Goal: Information Seeking & Learning: Learn about a topic

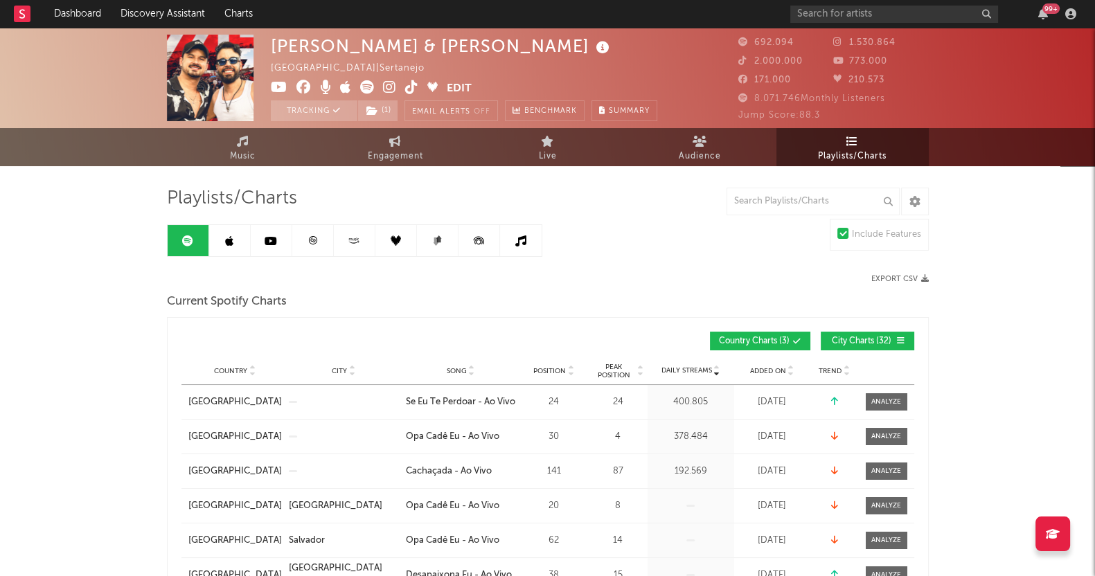
drag, startPoint x: 0, startPoint y: 0, endPoint x: 242, endPoint y: 239, distance: 339.8
click at [242, 239] on link at bounding box center [230, 240] width 42 height 31
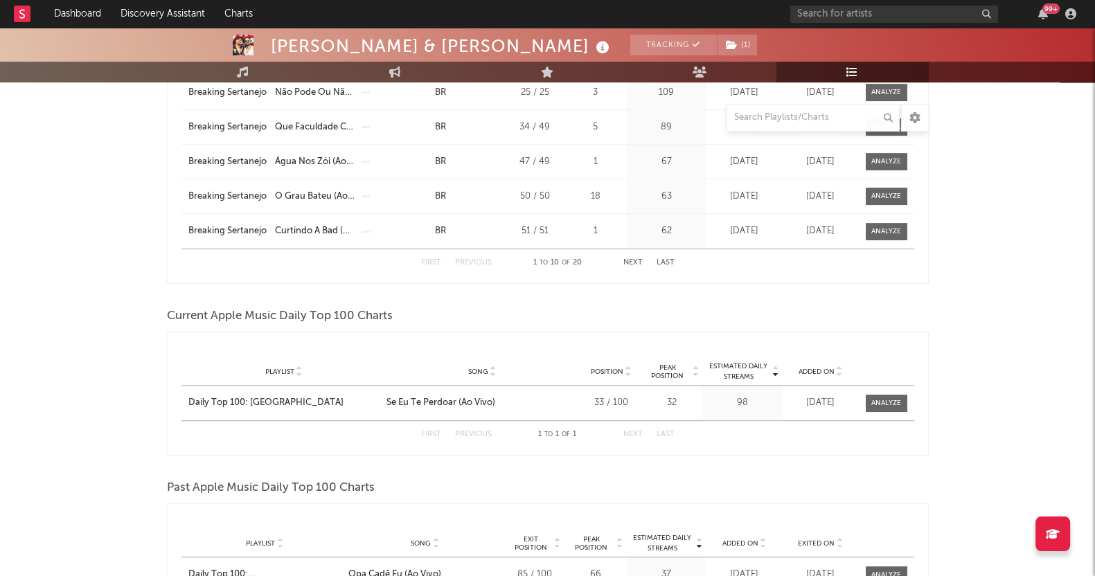
scroll to position [866, 0]
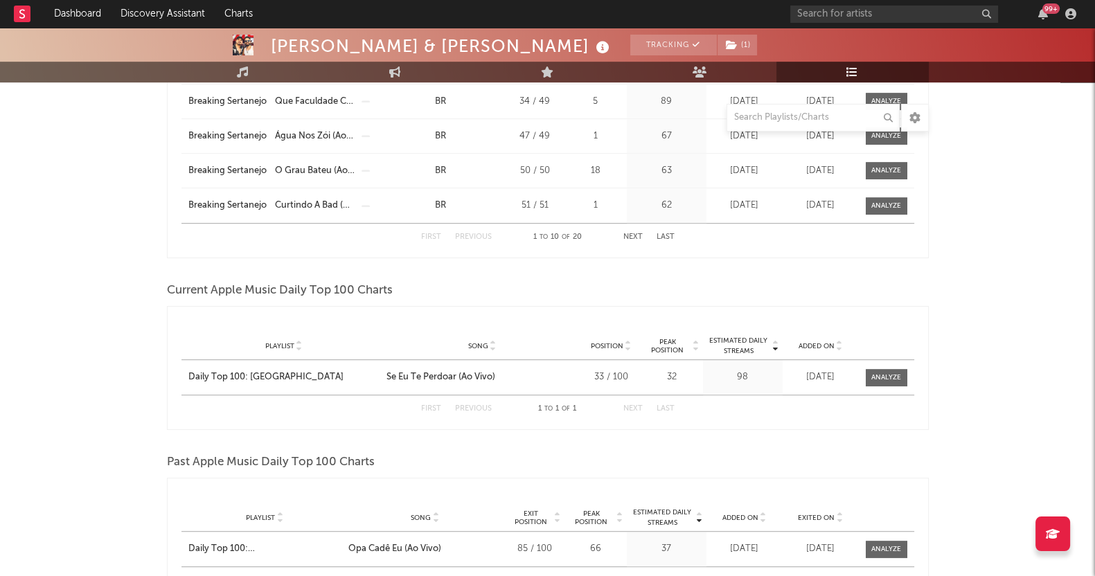
click at [91, 404] on div "[PERSON_NAME] & [PERSON_NAME] Tracking ( 1 ) [GEOGRAPHIC_DATA] | Sertanejo Edit…" at bounding box center [547, 371] width 1095 height 2419
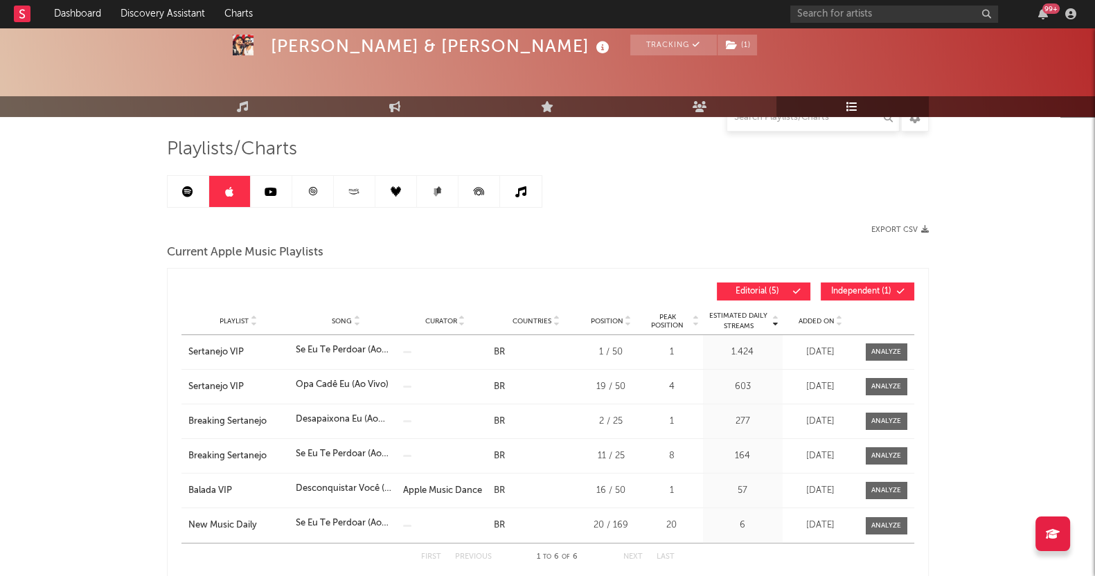
scroll to position [0, 0]
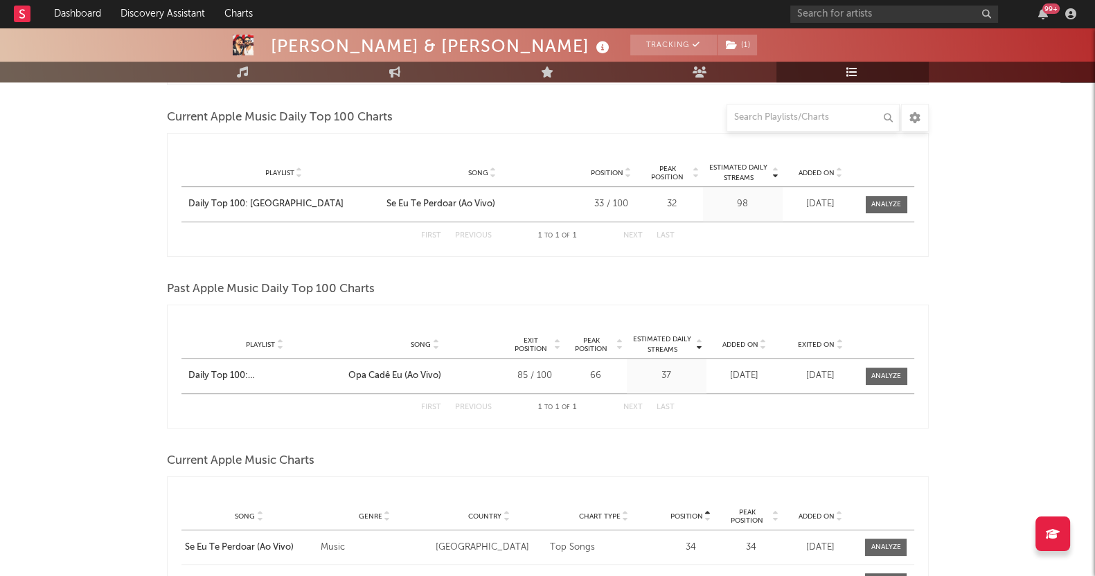
scroll to position [952, 0]
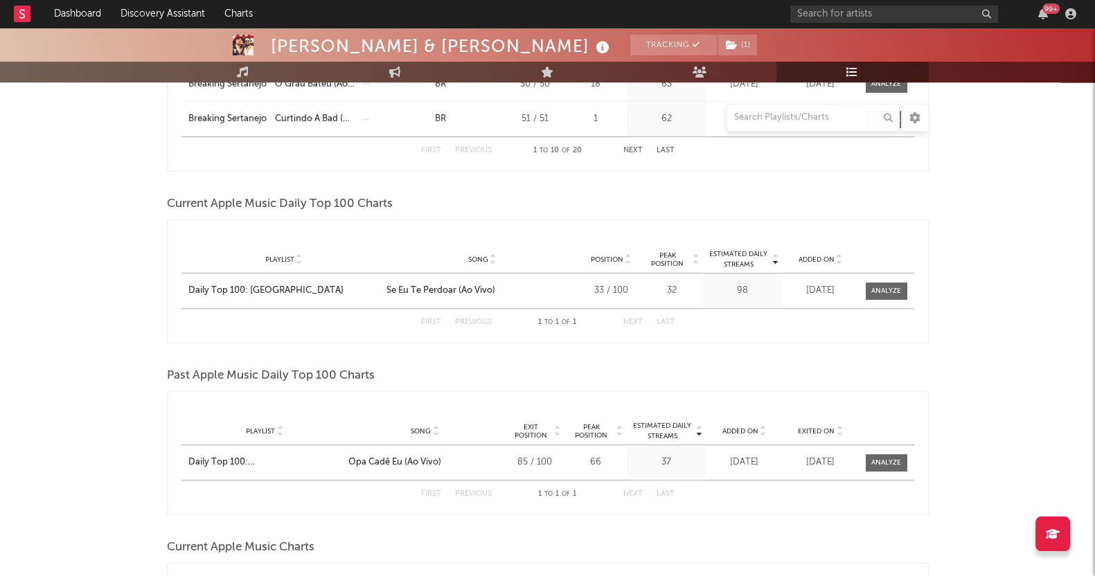
click at [88, 399] on div "[PERSON_NAME] & [PERSON_NAME] Tracking ( 1 ) [GEOGRAPHIC_DATA] | Sertanejo Edit…" at bounding box center [547, 285] width 1095 height 2419
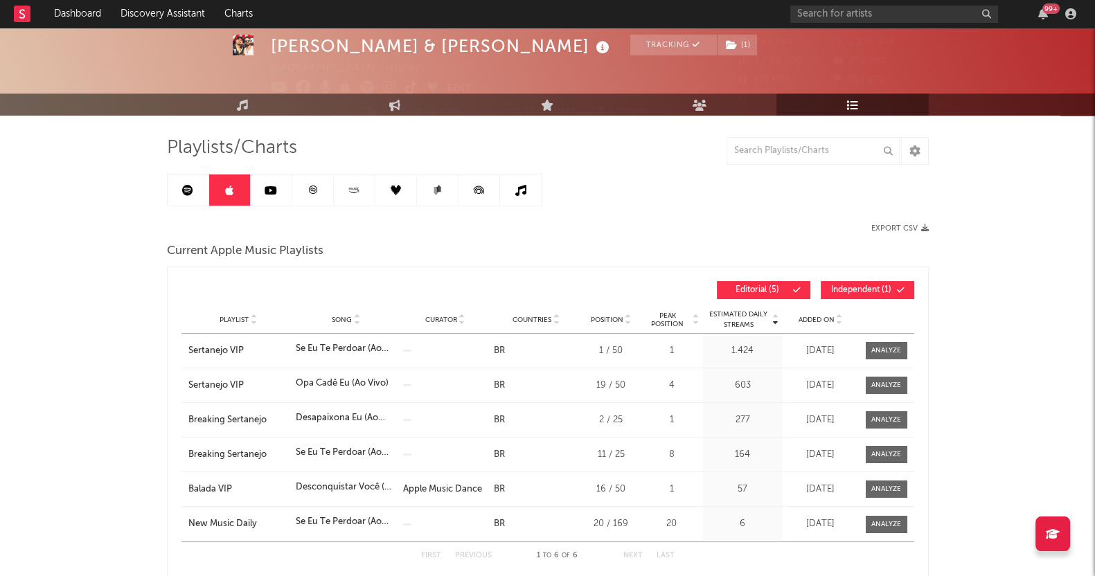
scroll to position [0, 0]
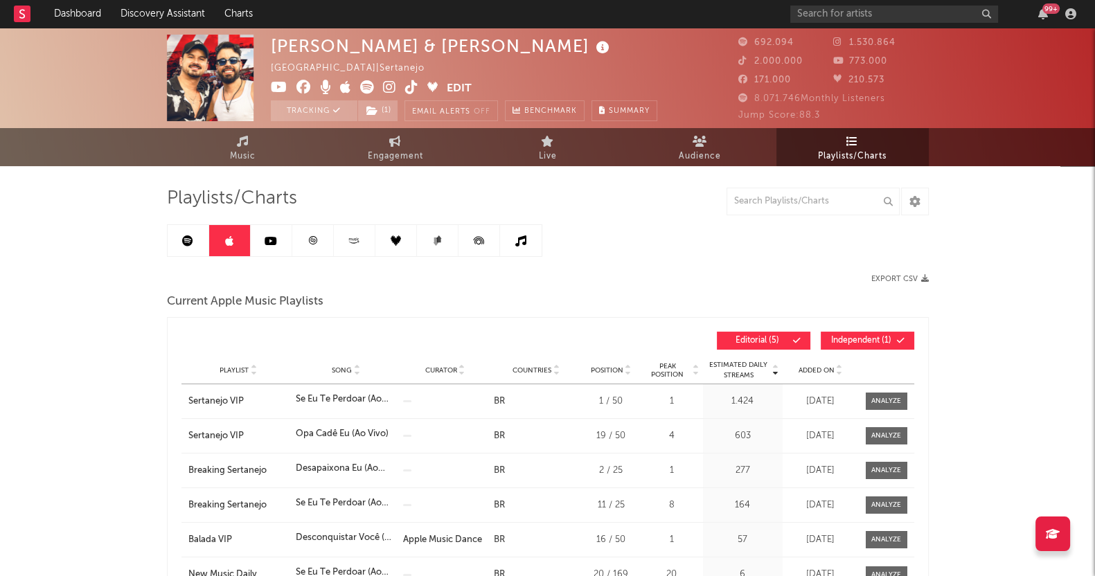
click at [810, 370] on span "Added On" at bounding box center [816, 370] width 36 height 8
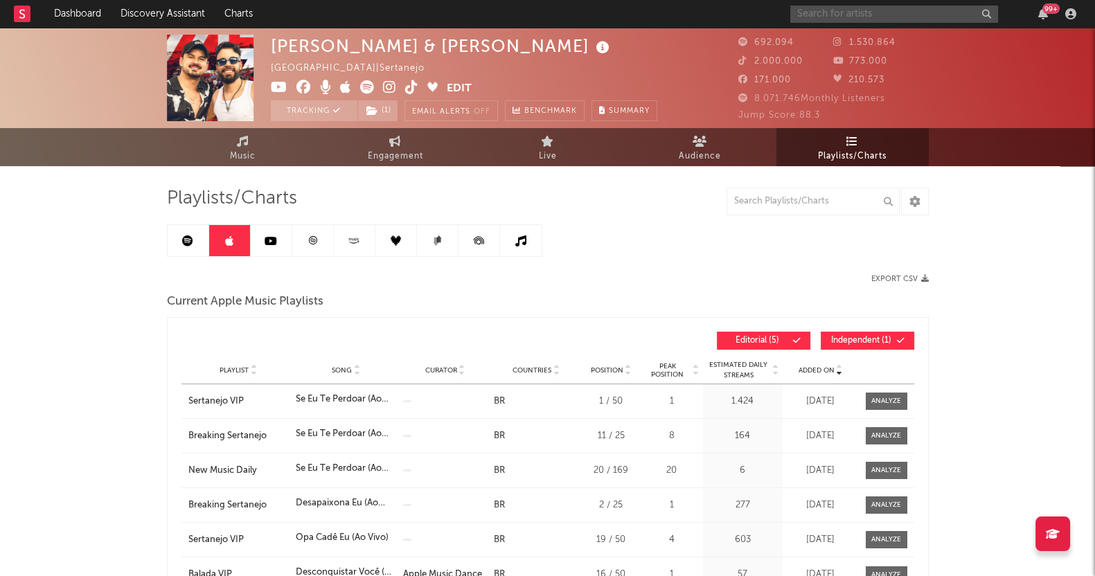
click at [883, 16] on input "text" at bounding box center [894, 14] width 208 height 17
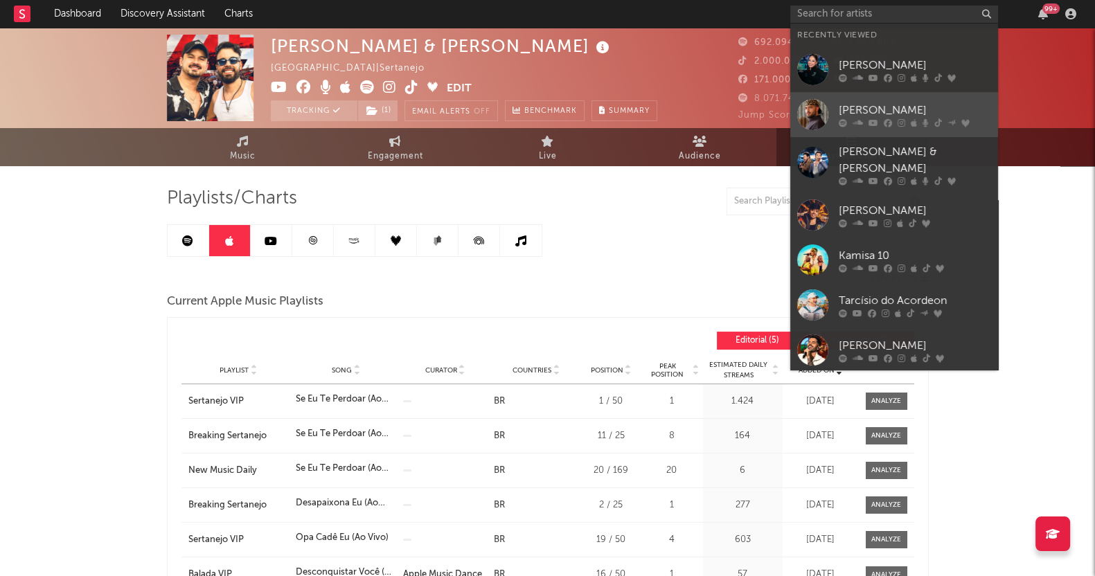
click at [884, 118] on icon at bounding box center [888, 122] width 8 height 8
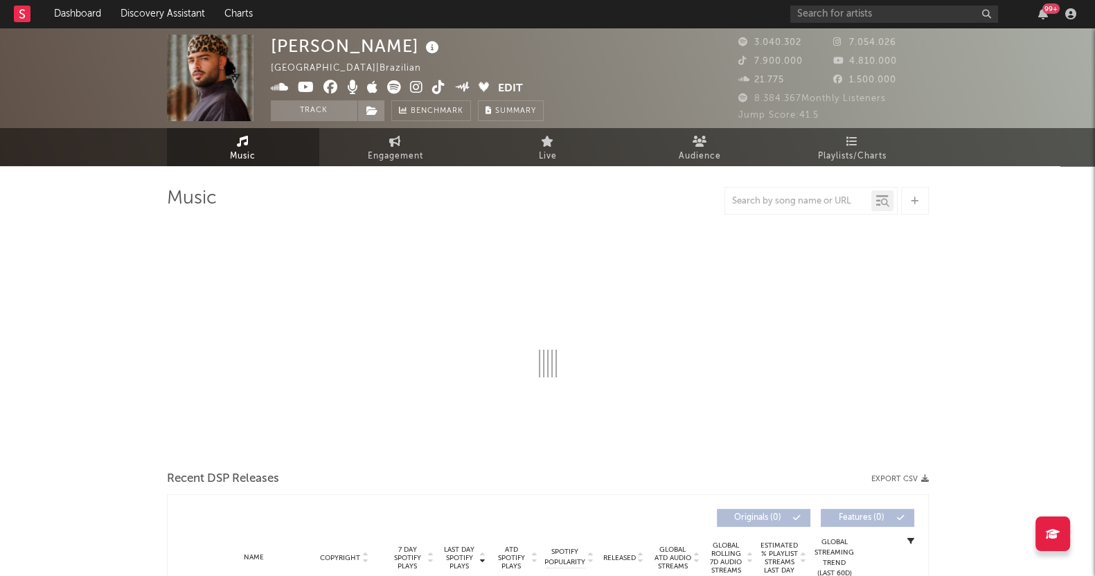
select select "6m"
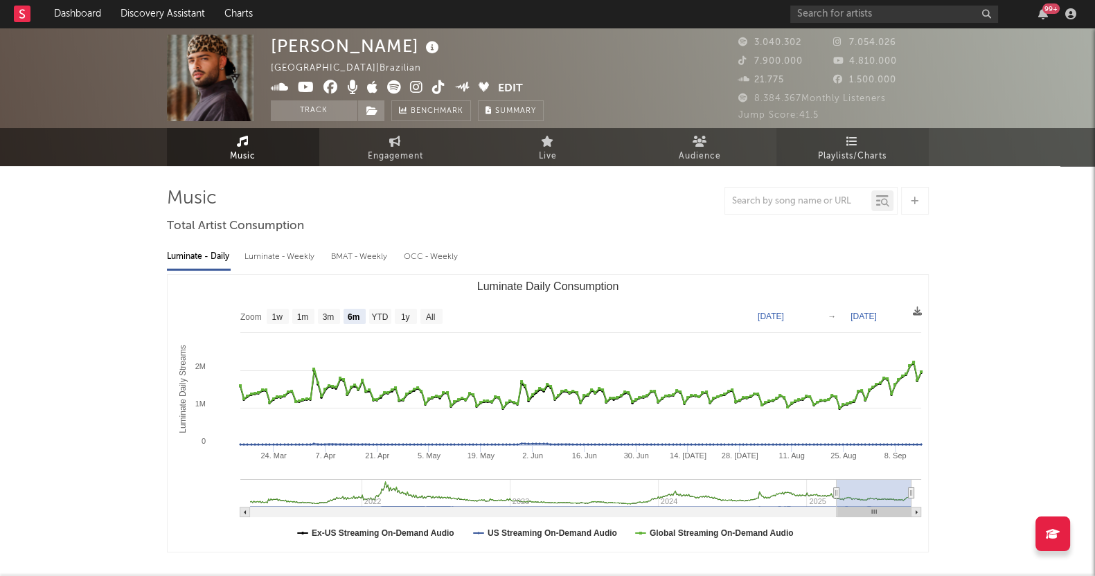
drag, startPoint x: 867, startPoint y: 143, endPoint x: 845, endPoint y: 150, distance: 23.2
click at [867, 143] on link "Playlists/Charts" at bounding box center [852, 147] width 152 height 38
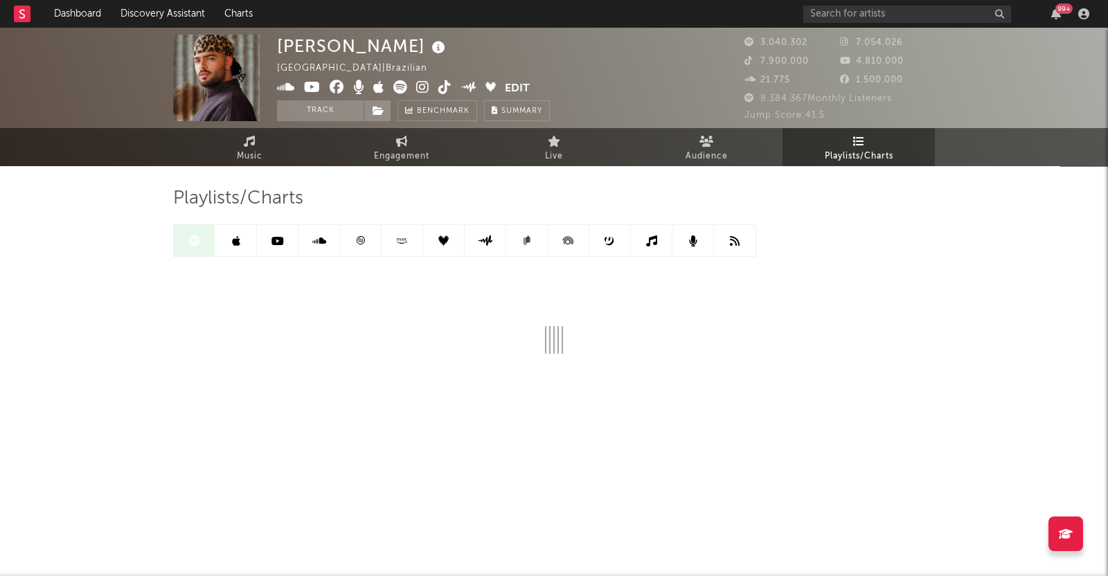
click at [232, 240] on icon at bounding box center [236, 240] width 8 height 11
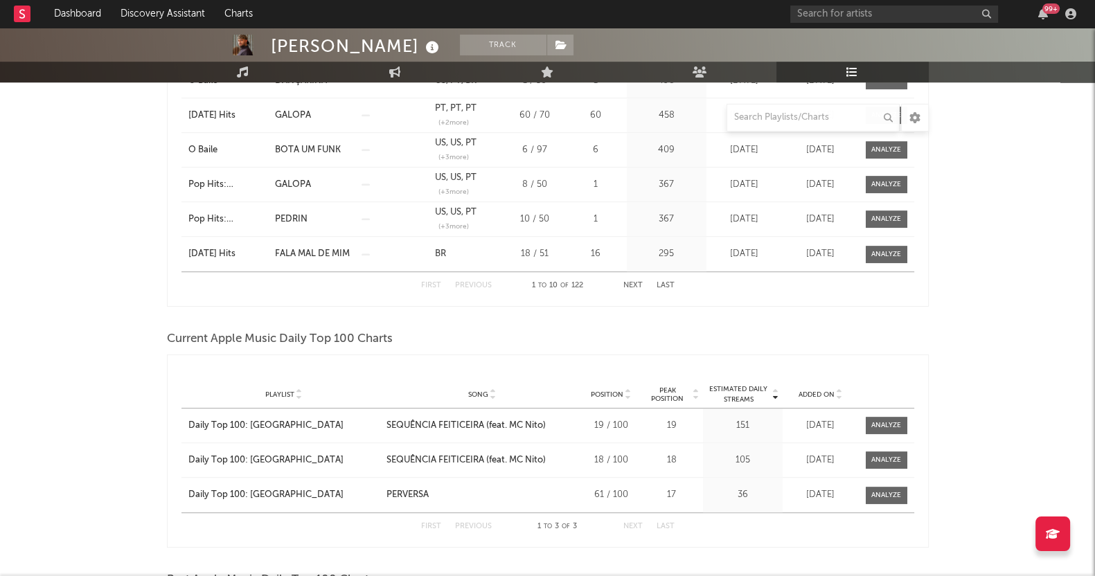
scroll to position [1124, 0]
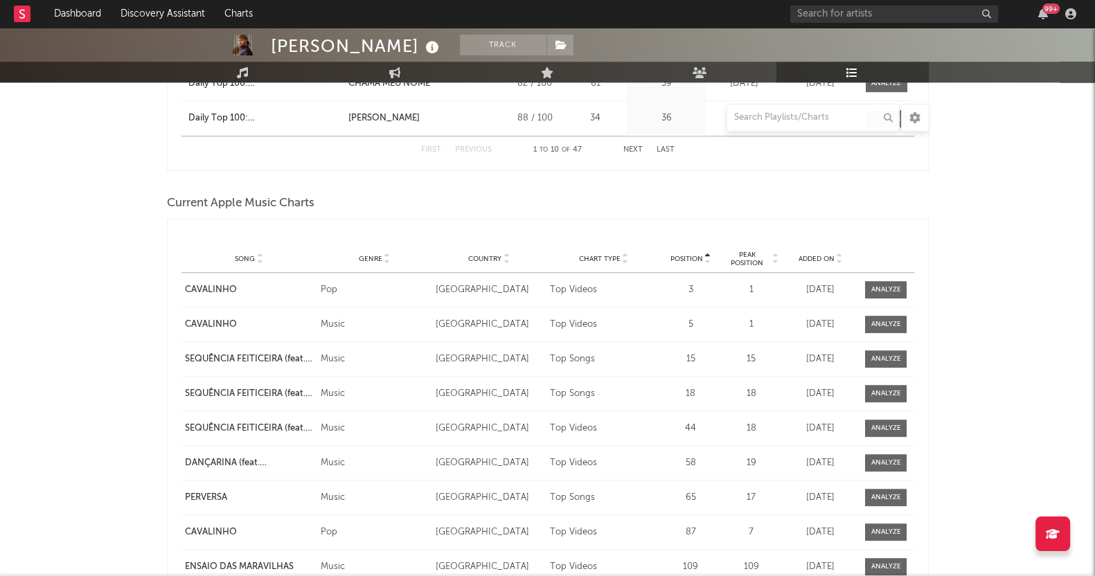
scroll to position [1818, 0]
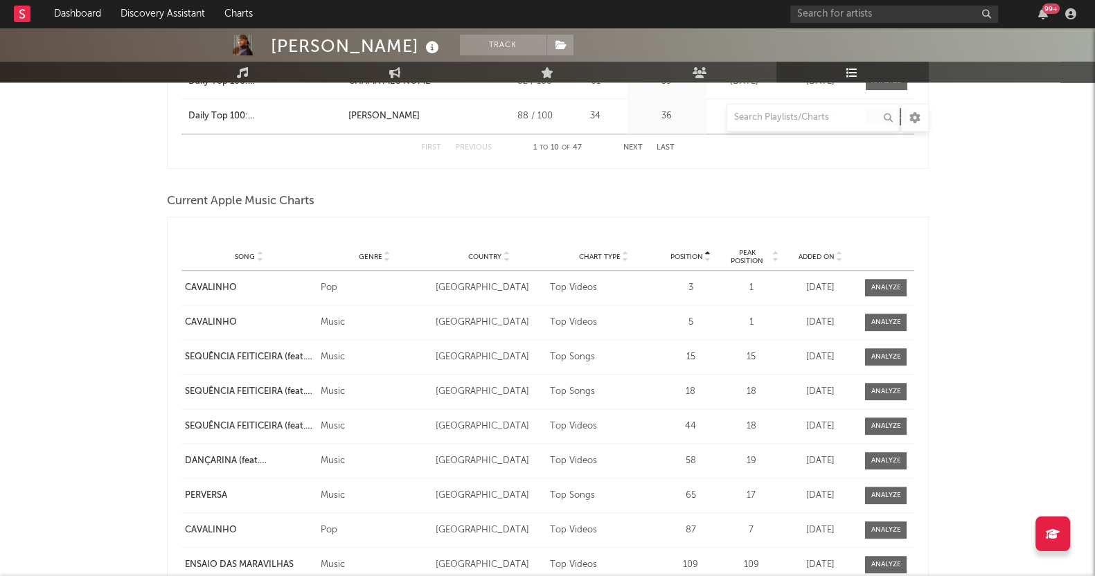
click at [820, 253] on span "Added On" at bounding box center [816, 257] width 36 height 8
click at [49, 400] on div "[PERSON_NAME] Track [GEOGRAPHIC_DATA] | Brazilian Edit Track Benchmark Summary …" at bounding box center [547, 42] width 1095 height 3664
drag, startPoint x: 35, startPoint y: 249, endPoint x: 85, endPoint y: 253, distance: 50.7
click at [35, 249] on div "[PERSON_NAME] Track [GEOGRAPHIC_DATA] | Brazilian Edit Track Benchmark Summary …" at bounding box center [547, 42] width 1095 height 3664
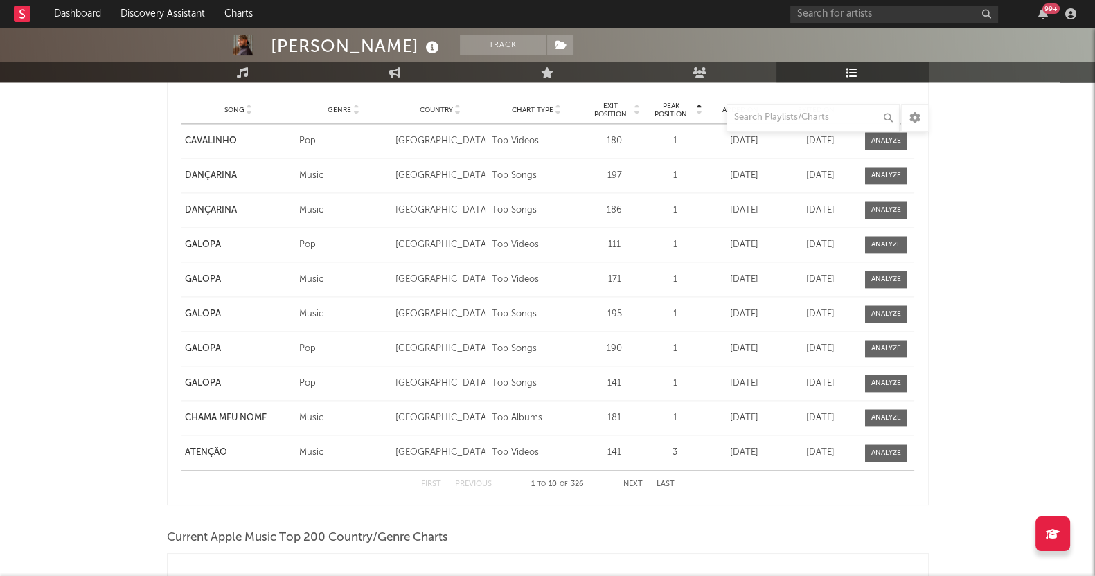
scroll to position [2596, 0]
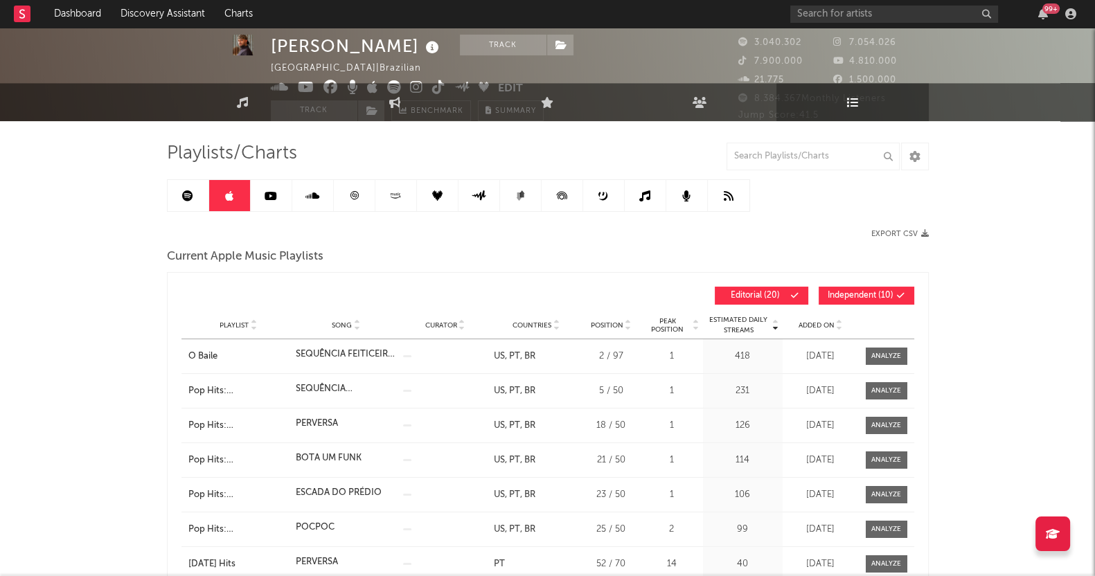
scroll to position [0, 0]
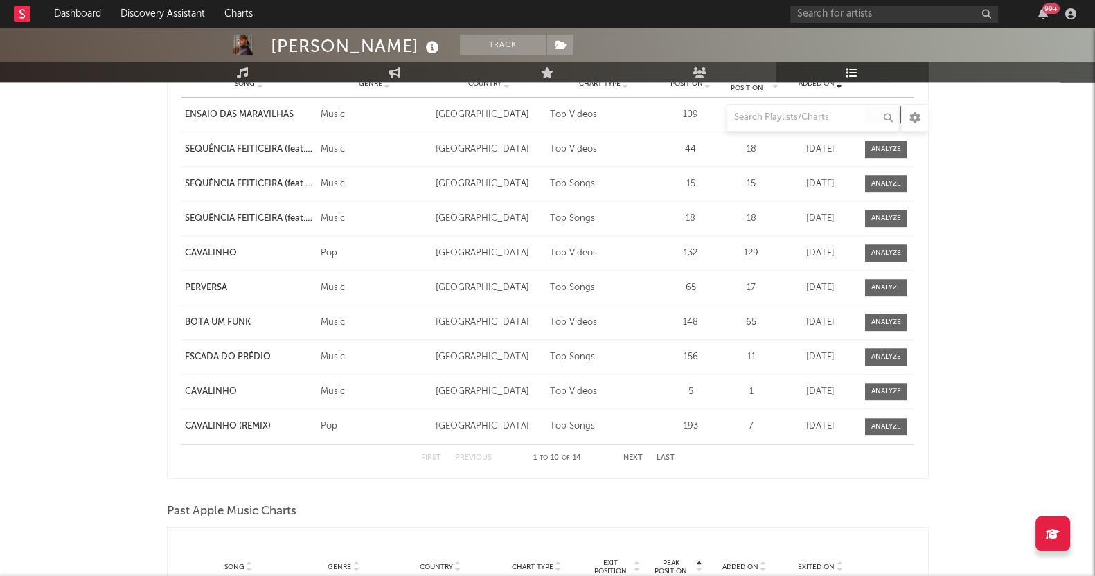
scroll to position [2250, 0]
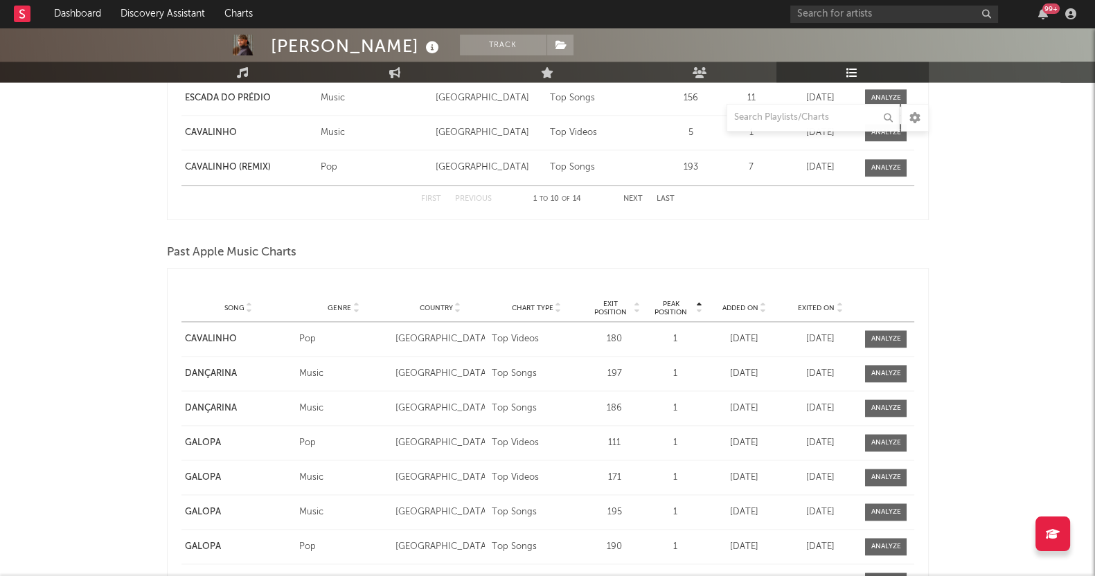
drag, startPoint x: 16, startPoint y: 280, endPoint x: 105, endPoint y: 257, distance: 91.7
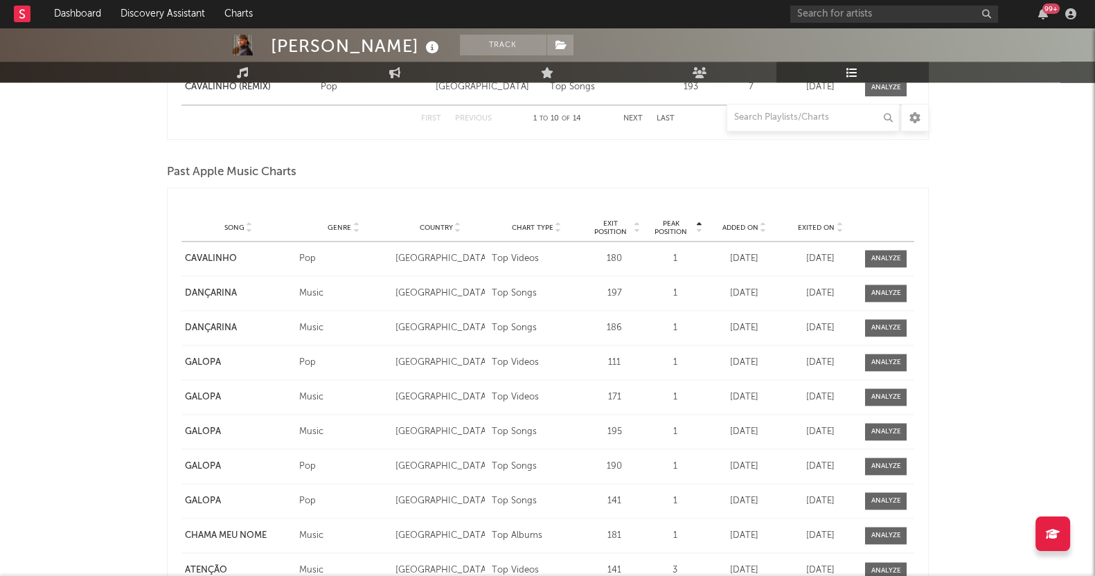
scroll to position [2336, 0]
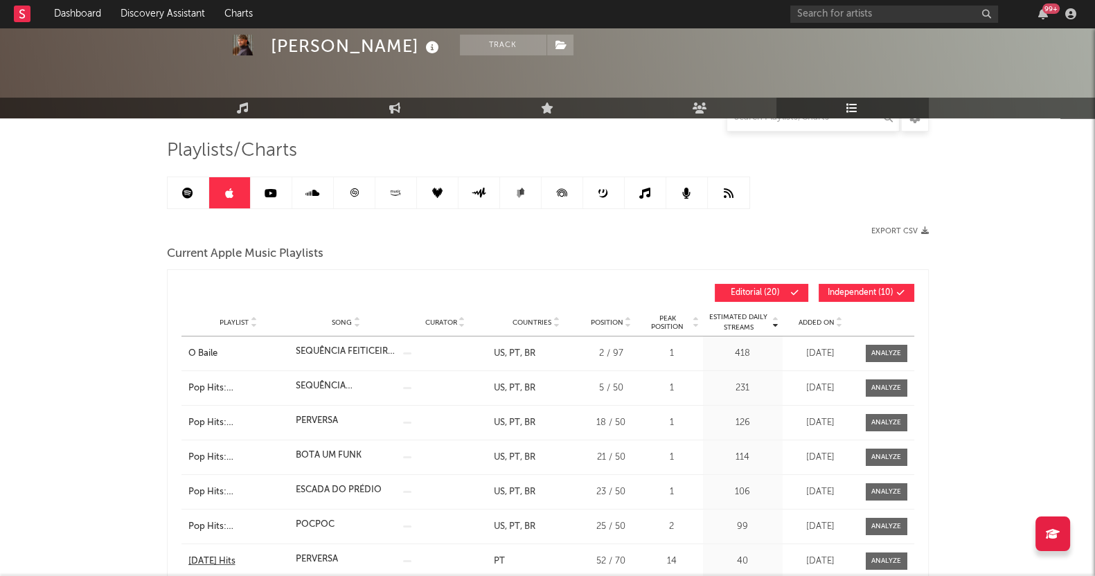
scroll to position [0, 0]
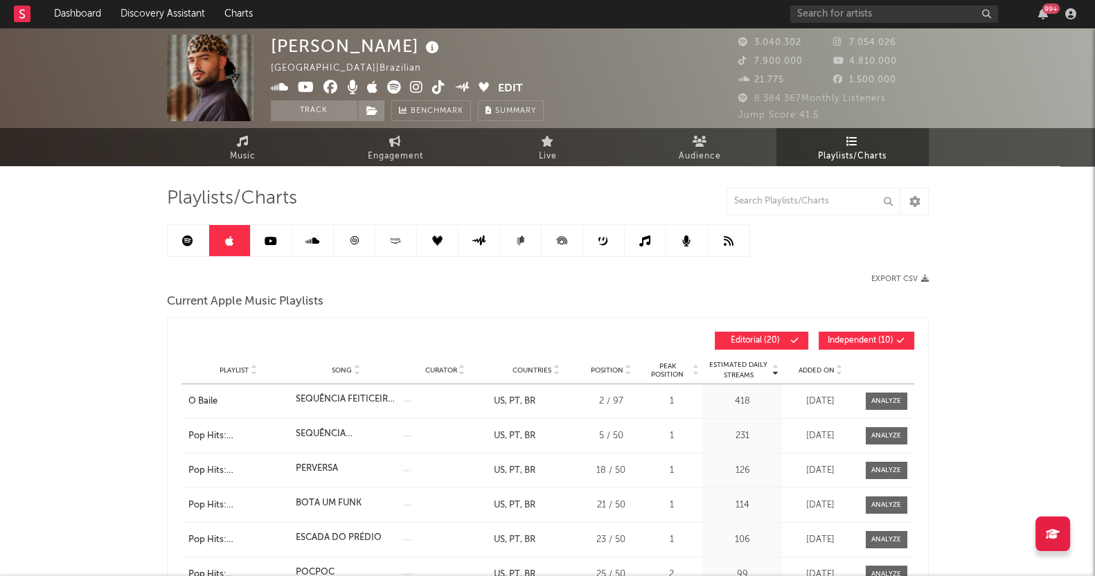
click at [269, 239] on icon at bounding box center [271, 240] width 12 height 11
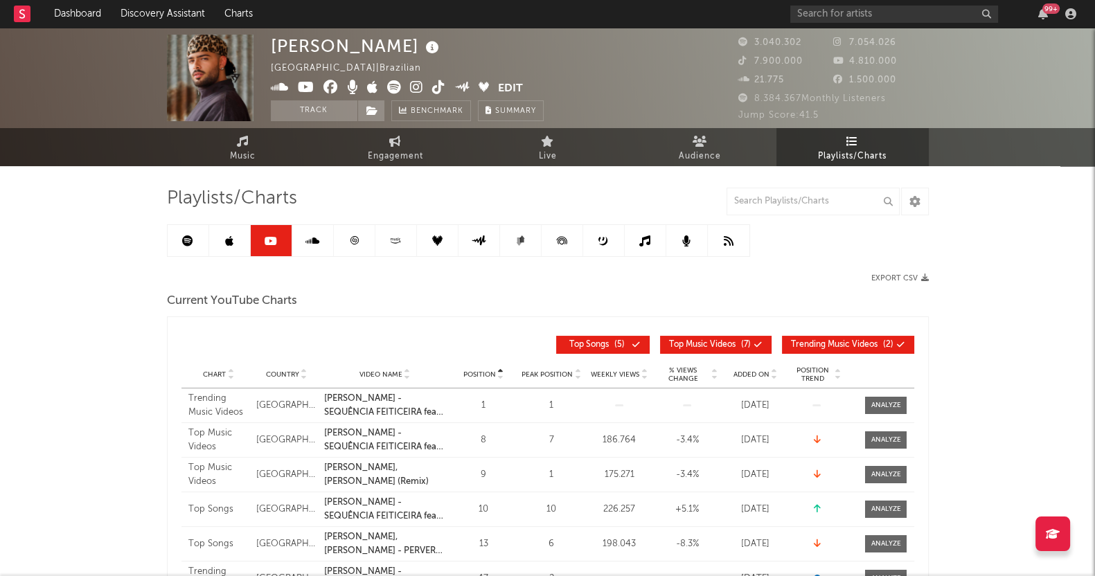
click at [330, 240] on link at bounding box center [313, 240] width 42 height 31
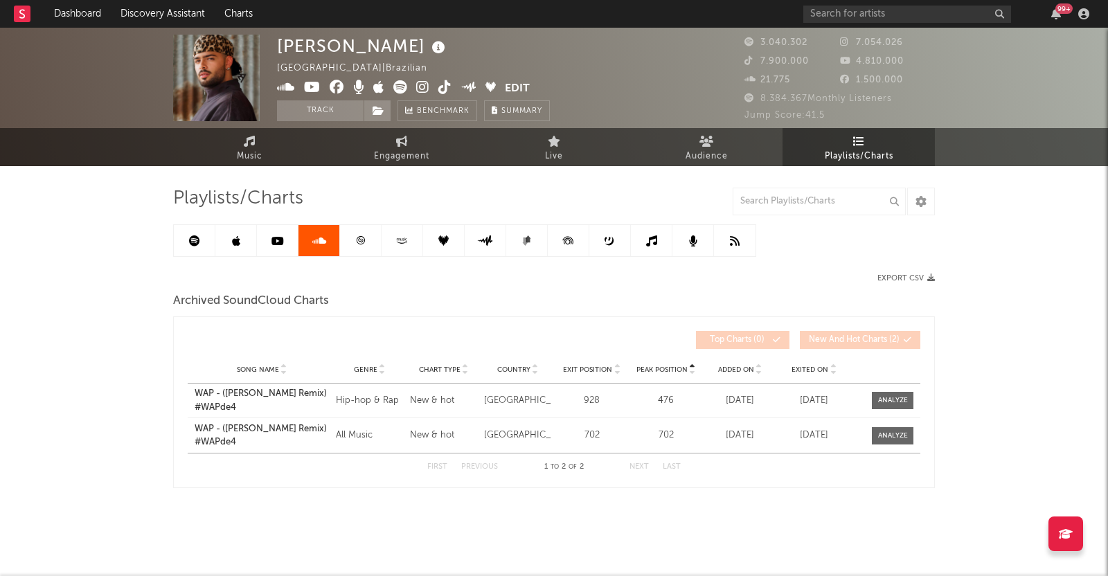
click at [361, 237] on icon at bounding box center [360, 240] width 10 height 10
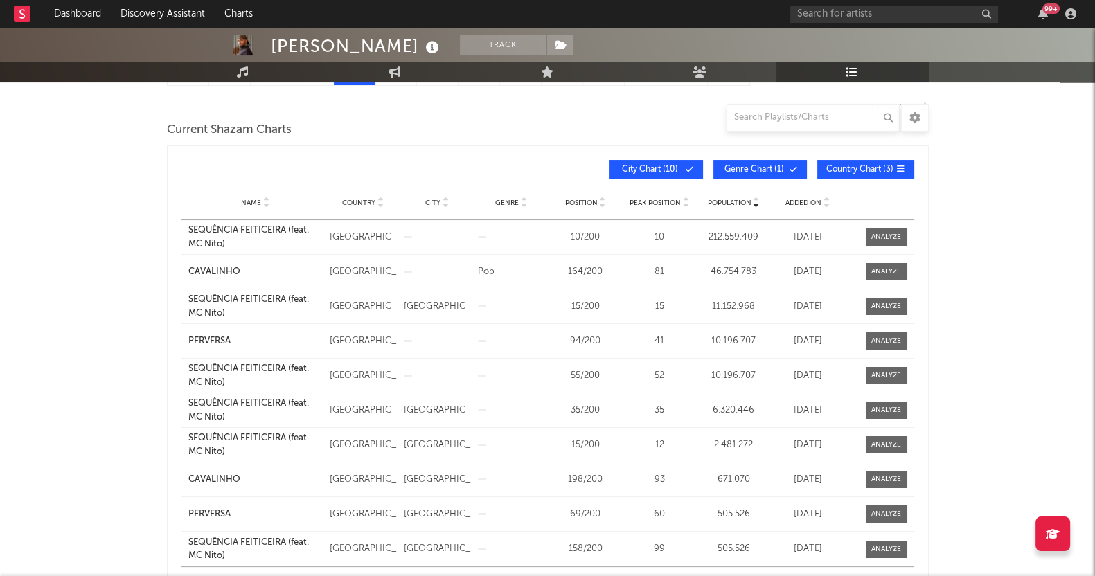
scroll to position [172, 0]
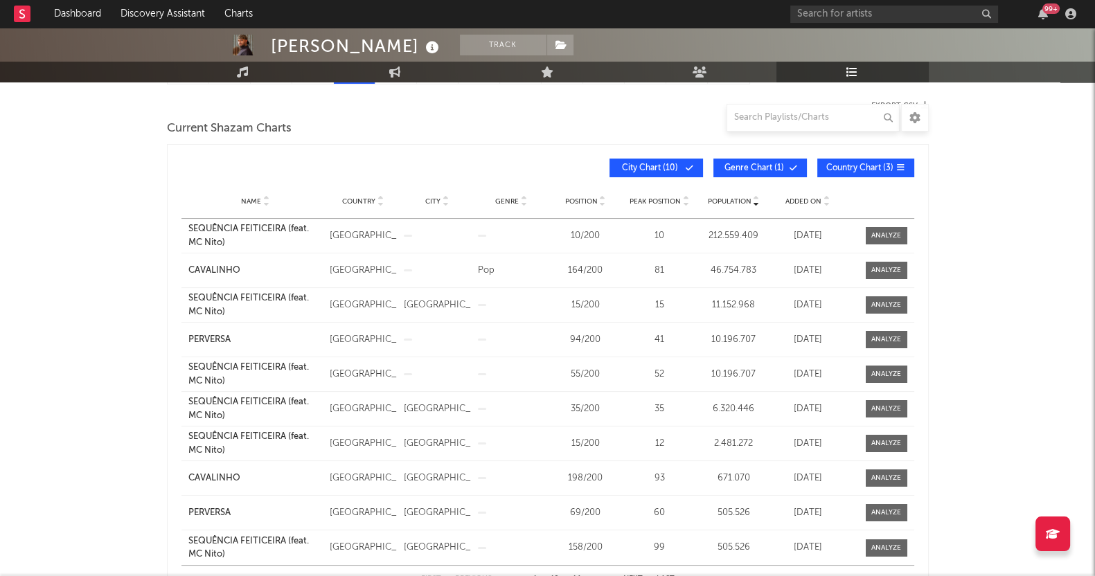
click at [810, 190] on div "Name Country City Genre Position Peak Position Population Added On Exit Date" at bounding box center [547, 201] width 733 height 35
click at [810, 195] on div "Name Country City Genre Position Peak Position Population Added On Exit Date" at bounding box center [547, 201] width 733 height 35
click at [812, 198] on span "Added On" at bounding box center [803, 201] width 36 height 8
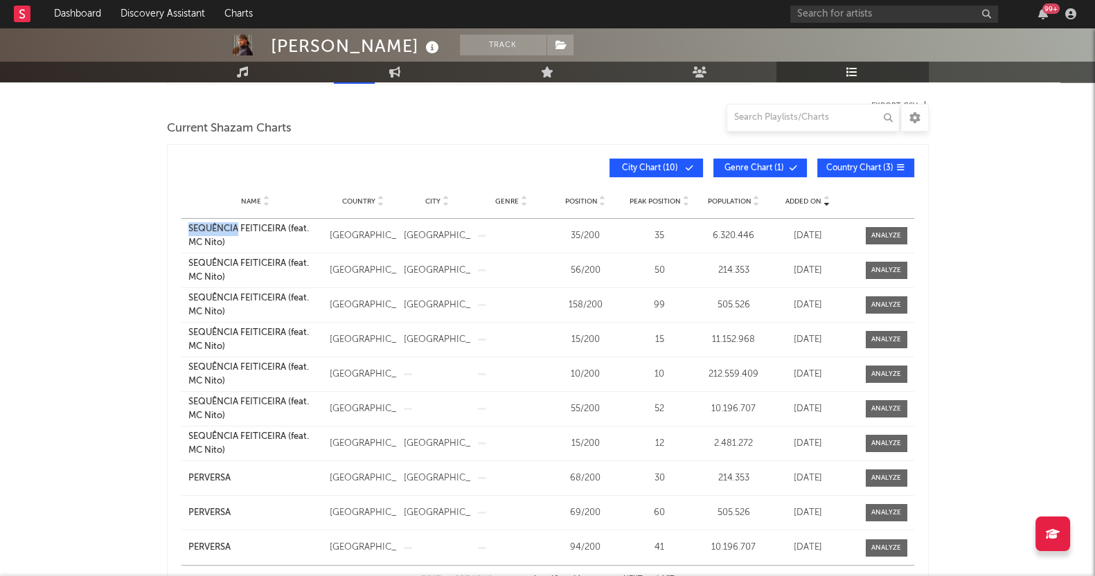
click at [812, 198] on span "Added On" at bounding box center [803, 201] width 36 height 8
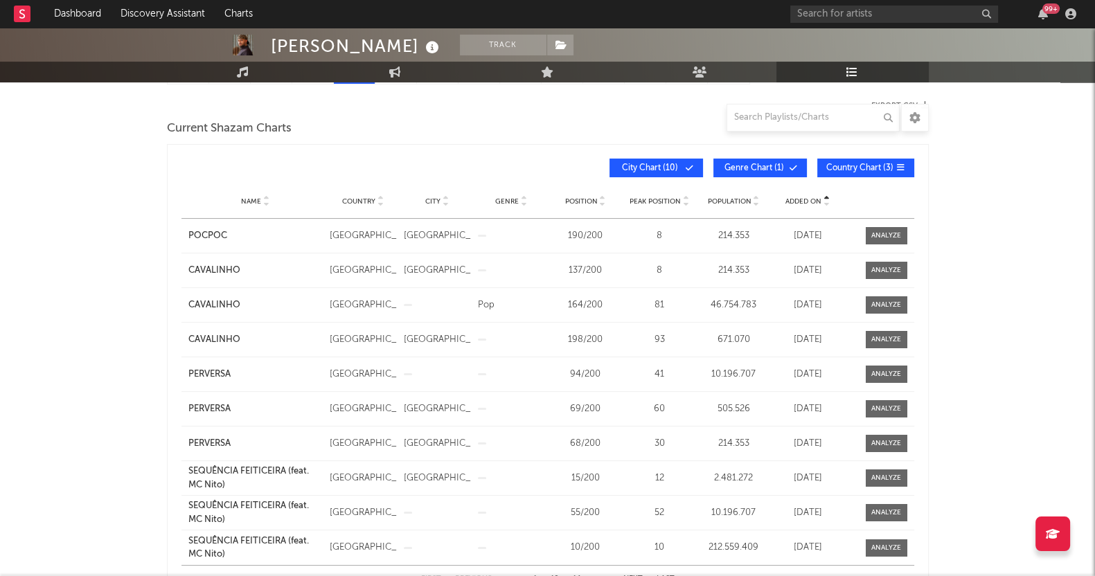
click at [812, 198] on span "Added On" at bounding box center [803, 201] width 36 height 8
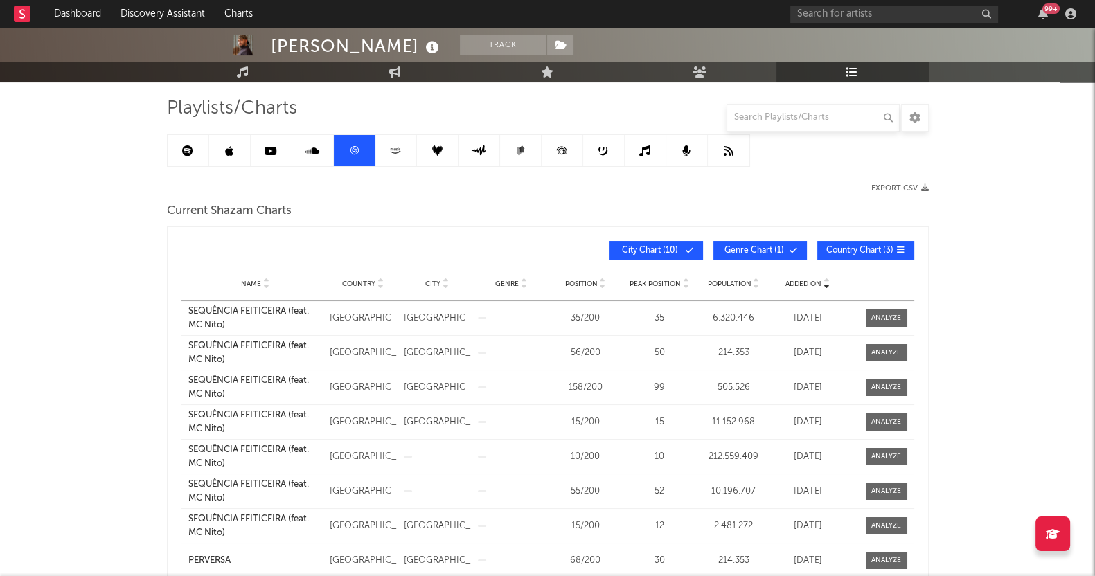
scroll to position [0, 0]
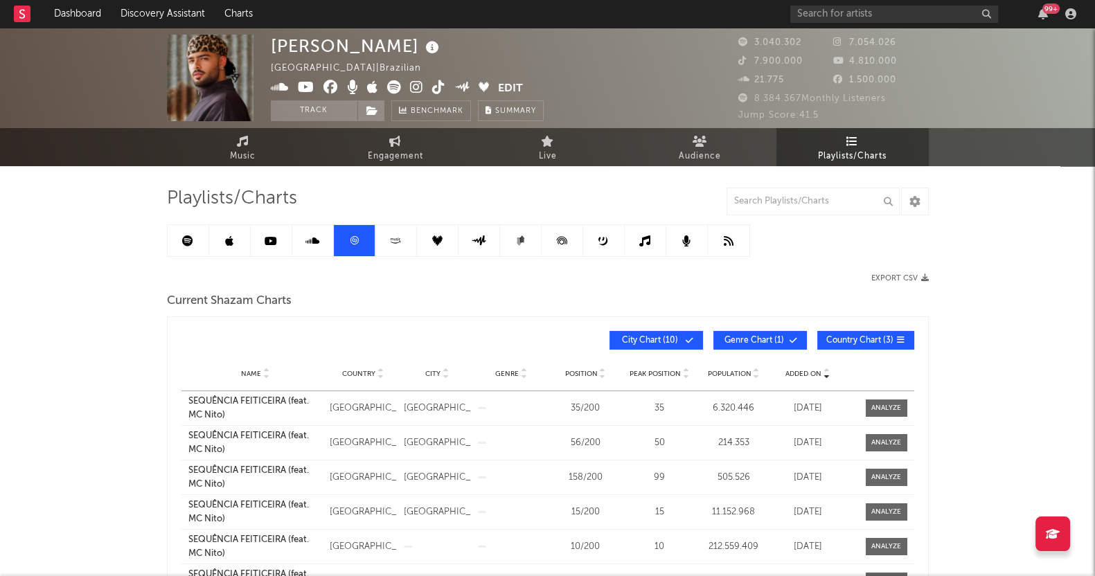
click at [406, 256] on link at bounding box center [396, 240] width 42 height 31
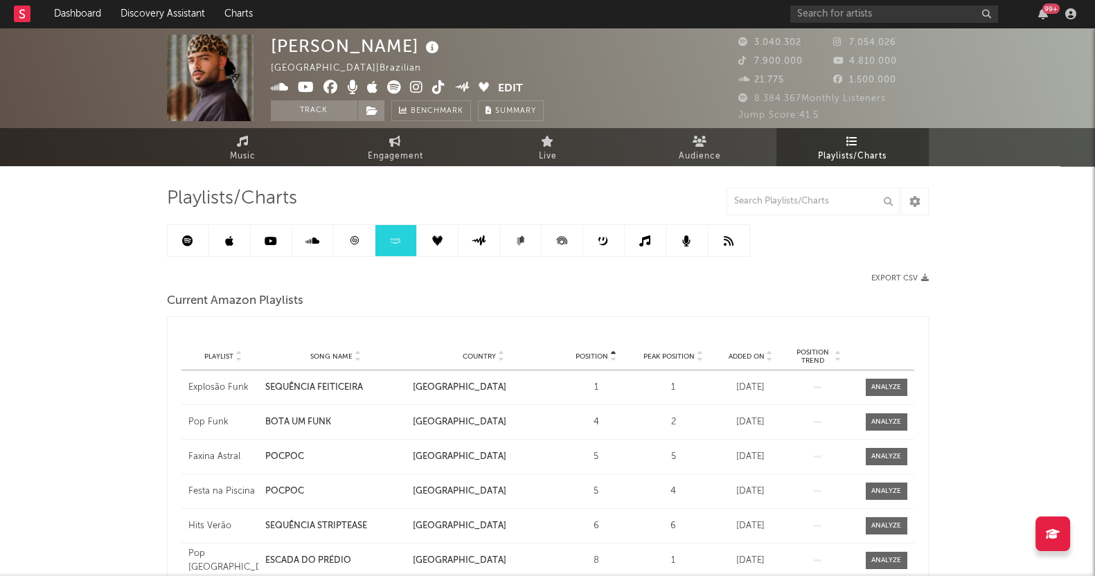
click at [433, 256] on div at bounding box center [458, 240] width 583 height 33
click at [436, 244] on icon at bounding box center [437, 240] width 10 height 10
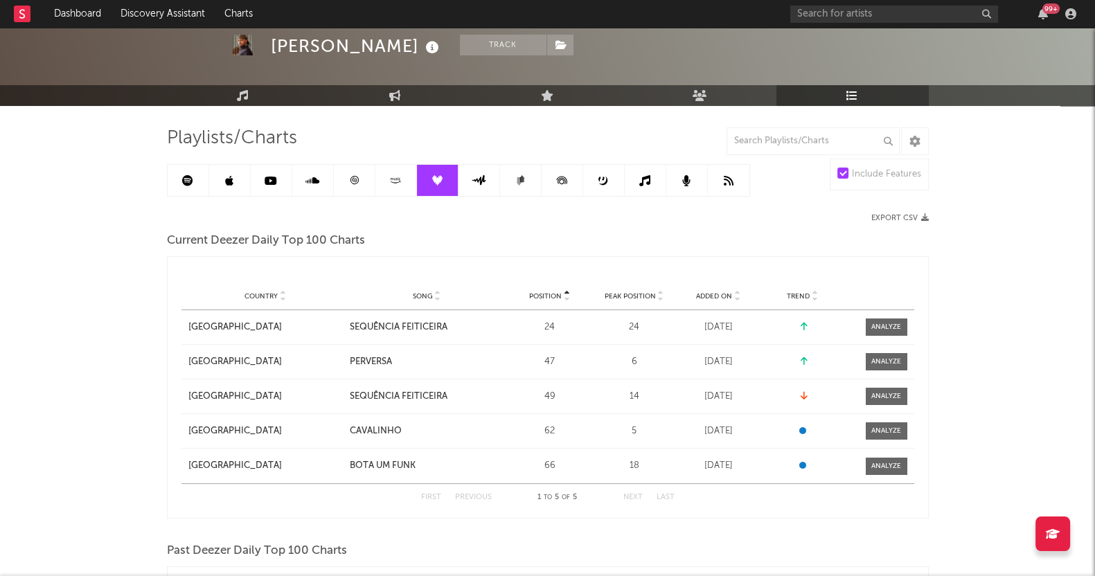
scroll to position [86, 0]
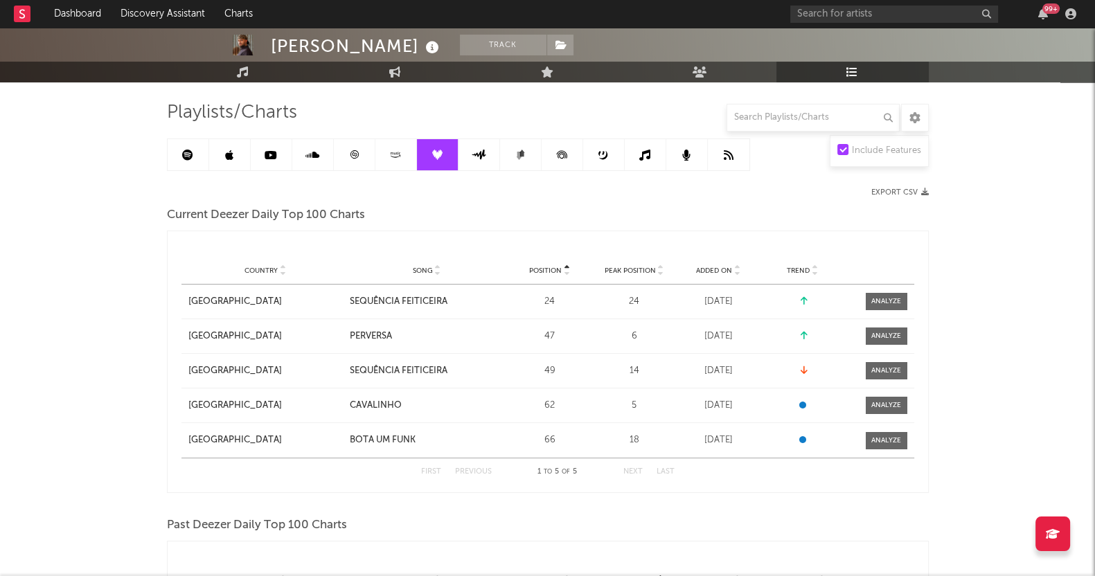
click at [707, 267] on span "Added On" at bounding box center [714, 271] width 36 height 8
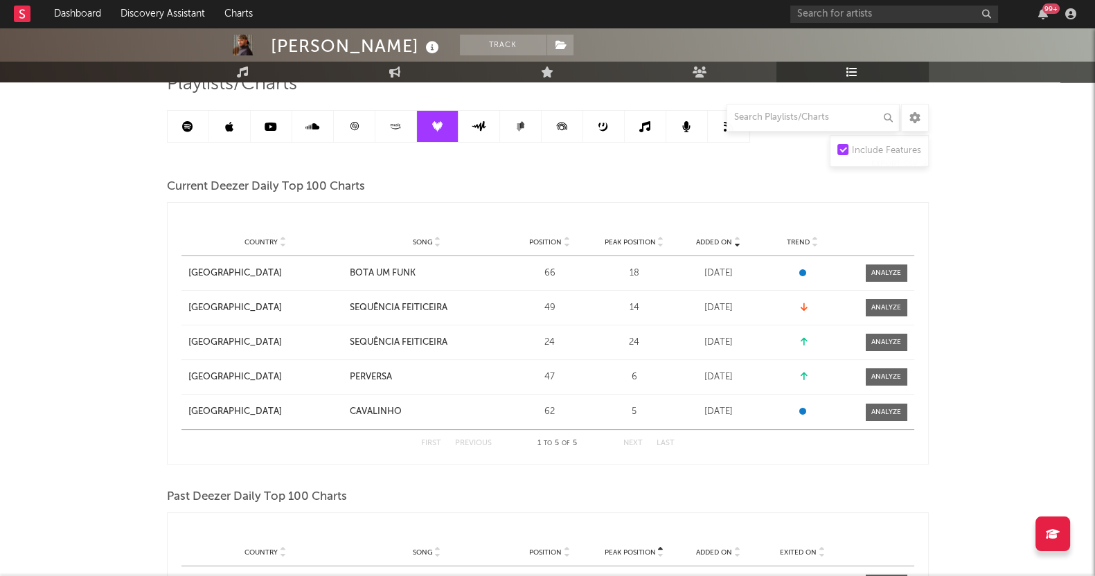
scroll to position [0, 0]
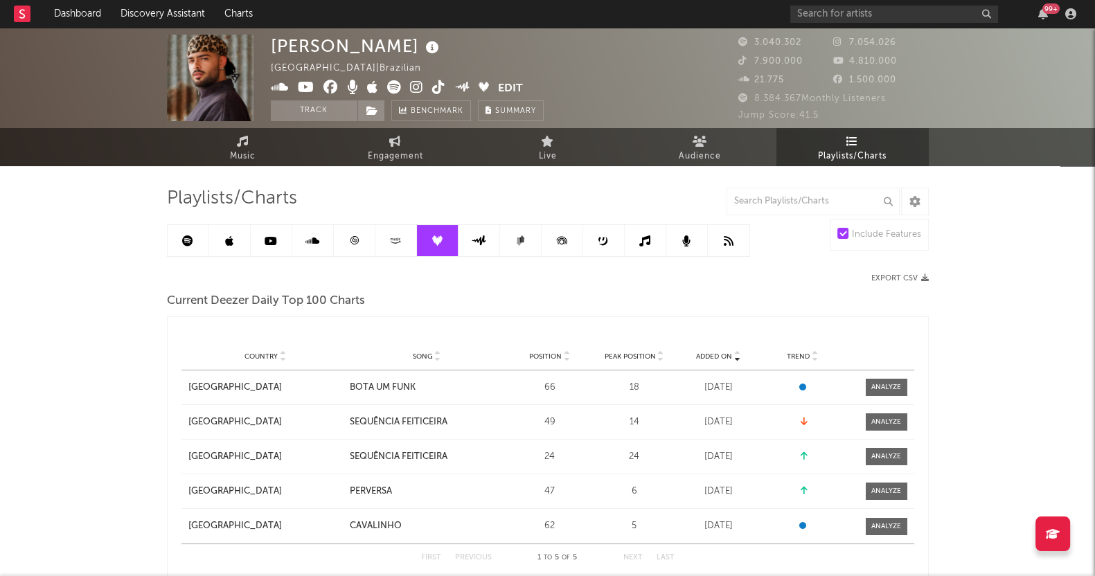
click at [474, 227] on link at bounding box center [479, 240] width 42 height 31
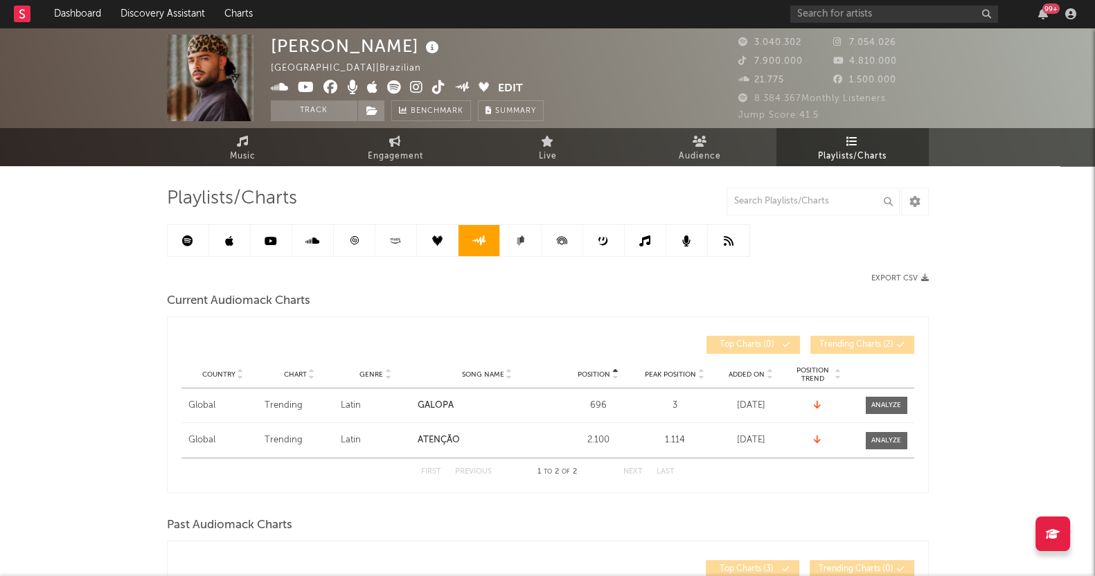
click at [516, 238] on icon at bounding box center [520, 240] width 10 height 10
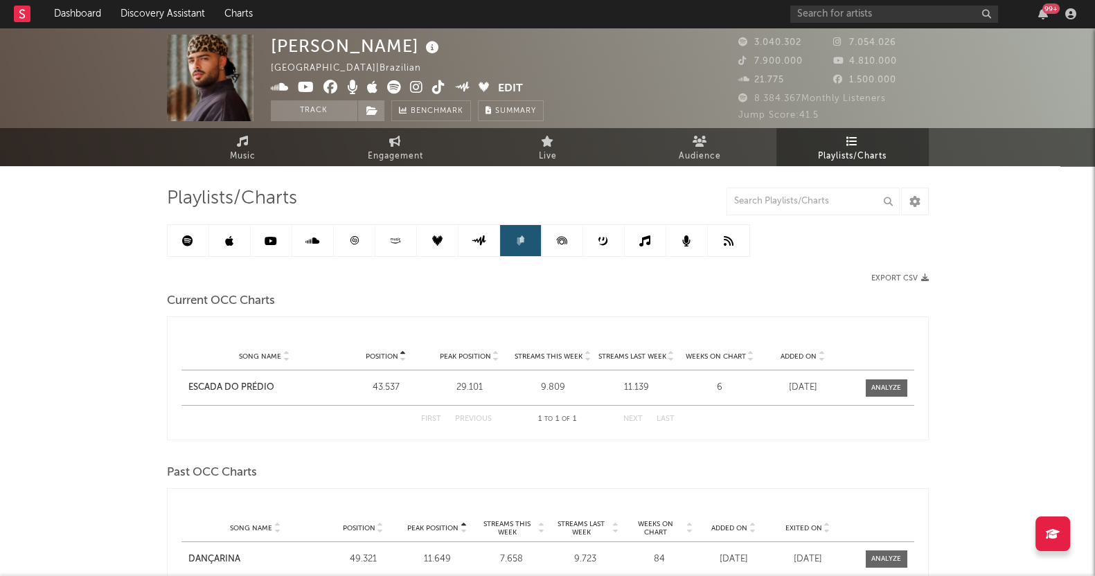
click at [551, 235] on icon at bounding box center [561, 240] width 31 height 31
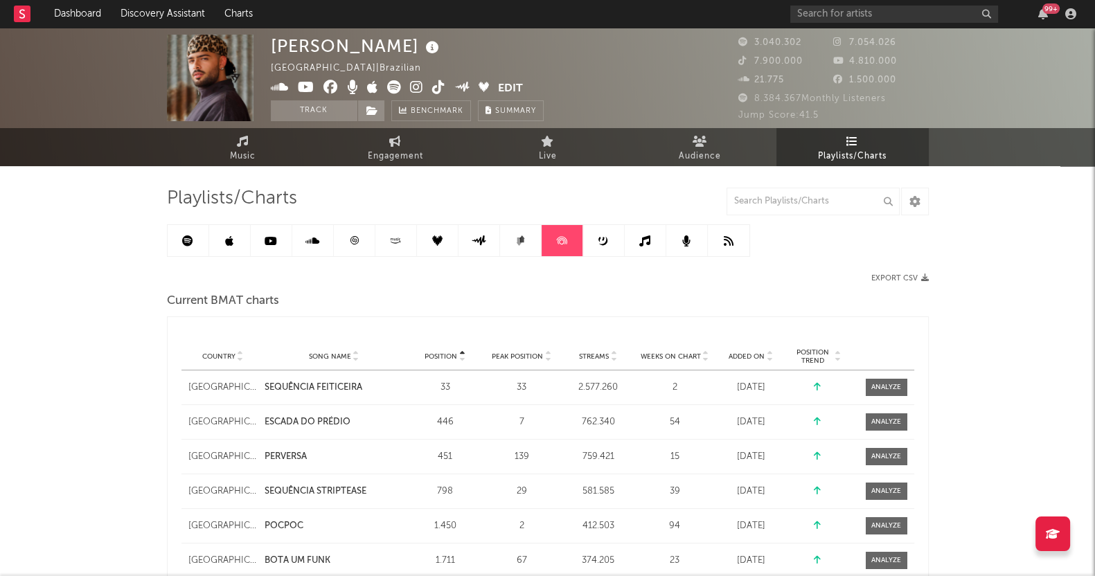
click at [585, 233] on link at bounding box center [604, 240] width 42 height 31
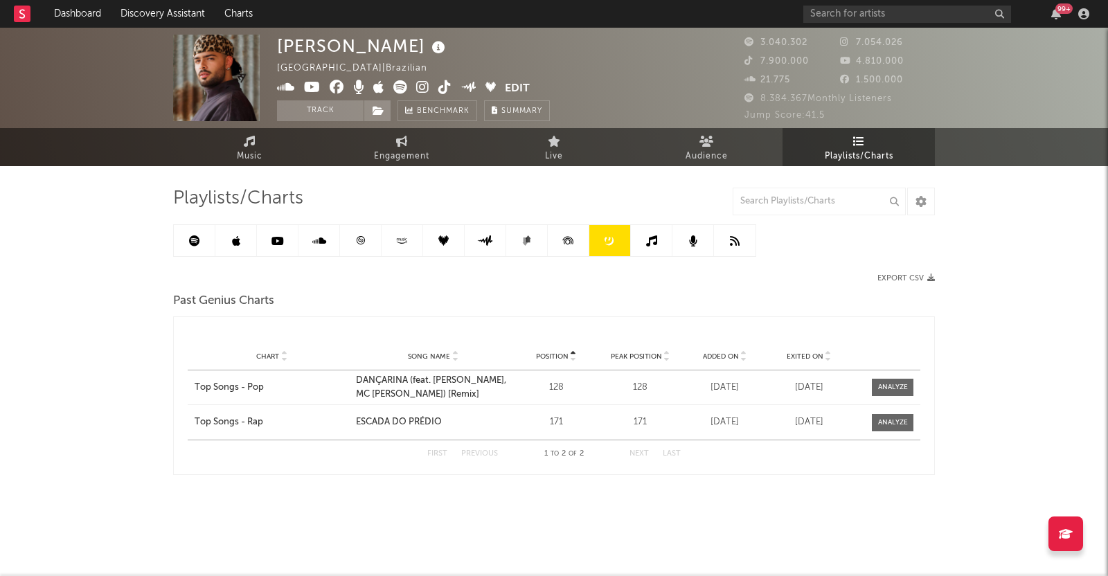
click at [615, 233] on link at bounding box center [610, 240] width 42 height 31
click at [646, 233] on link at bounding box center [652, 240] width 42 height 31
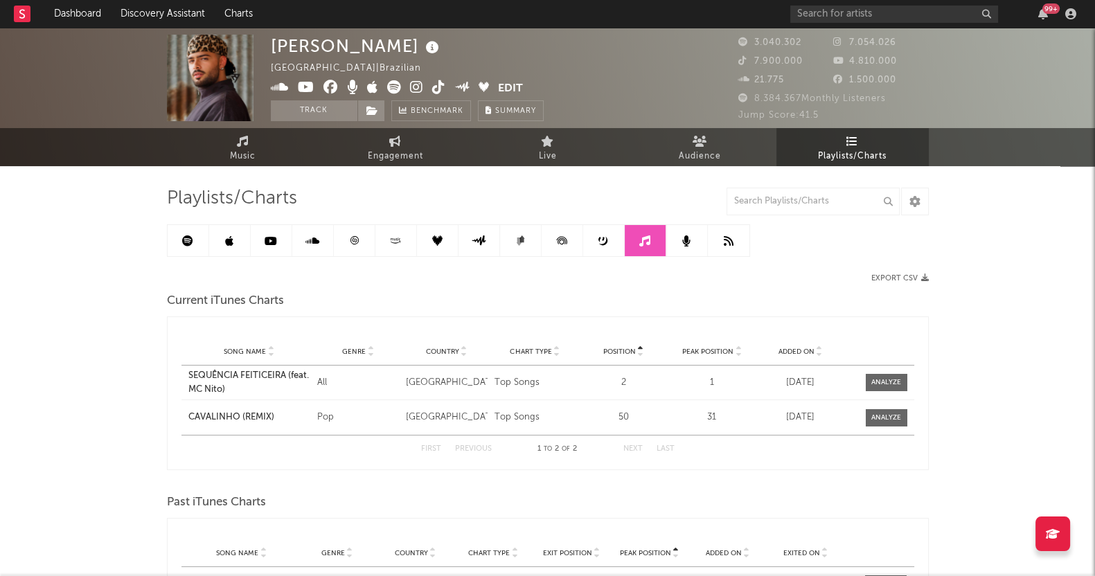
click at [48, 424] on div "[PERSON_NAME][GEOGRAPHIC_DATA] | Brazilian Edit Track Benchmark Summary 3.040.3…" at bounding box center [547, 530] width 1095 height 1004
click at [684, 240] on icon at bounding box center [686, 240] width 8 height 11
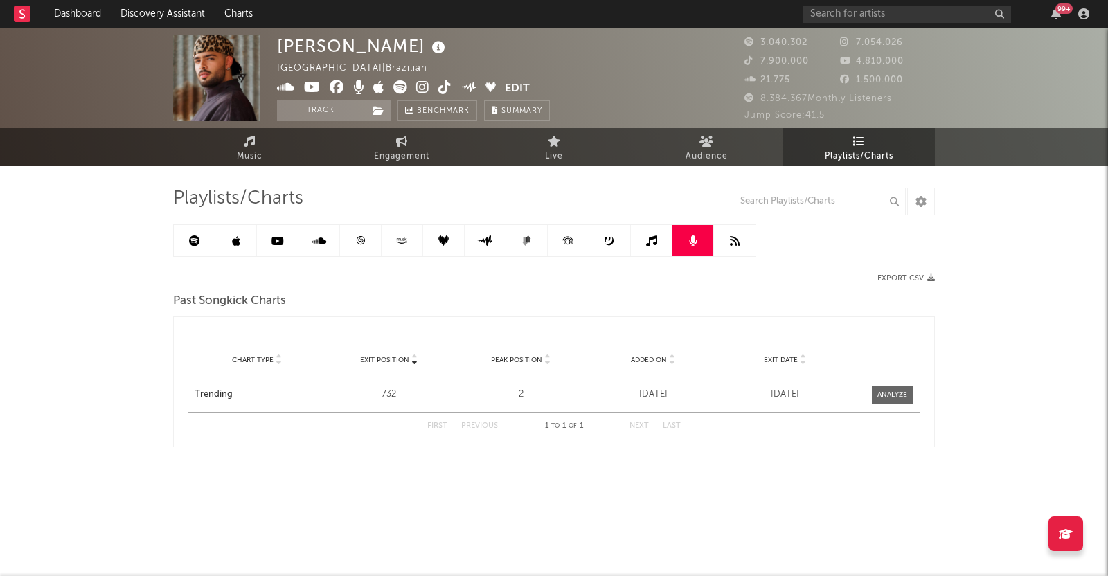
click at [728, 244] on link at bounding box center [735, 240] width 42 height 31
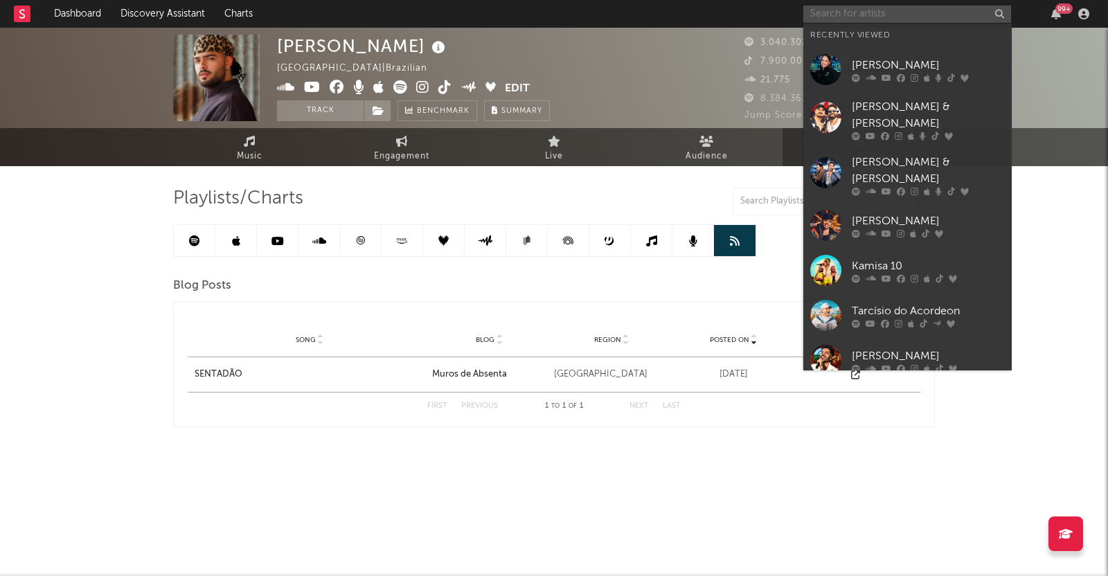
click at [841, 13] on input "text" at bounding box center [907, 14] width 208 height 17
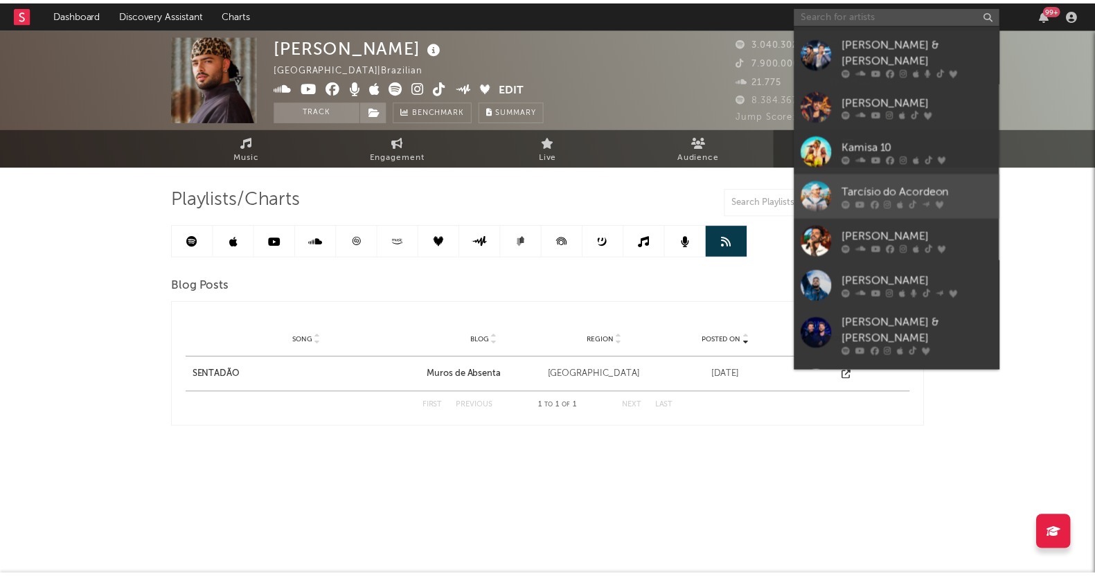
scroll to position [127, 0]
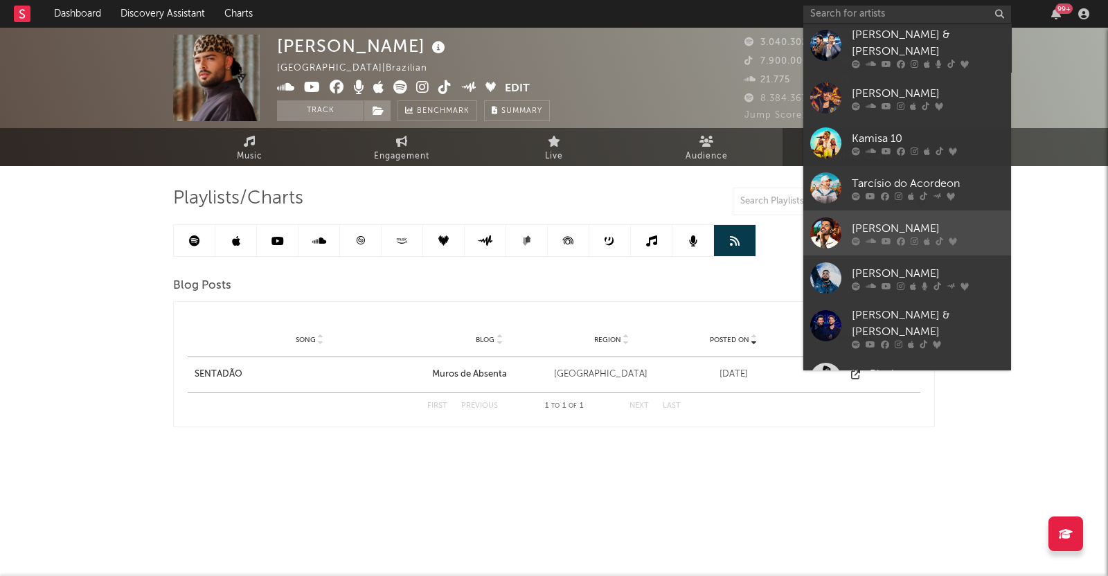
click at [886, 220] on div "[PERSON_NAME]" at bounding box center [928, 228] width 152 height 17
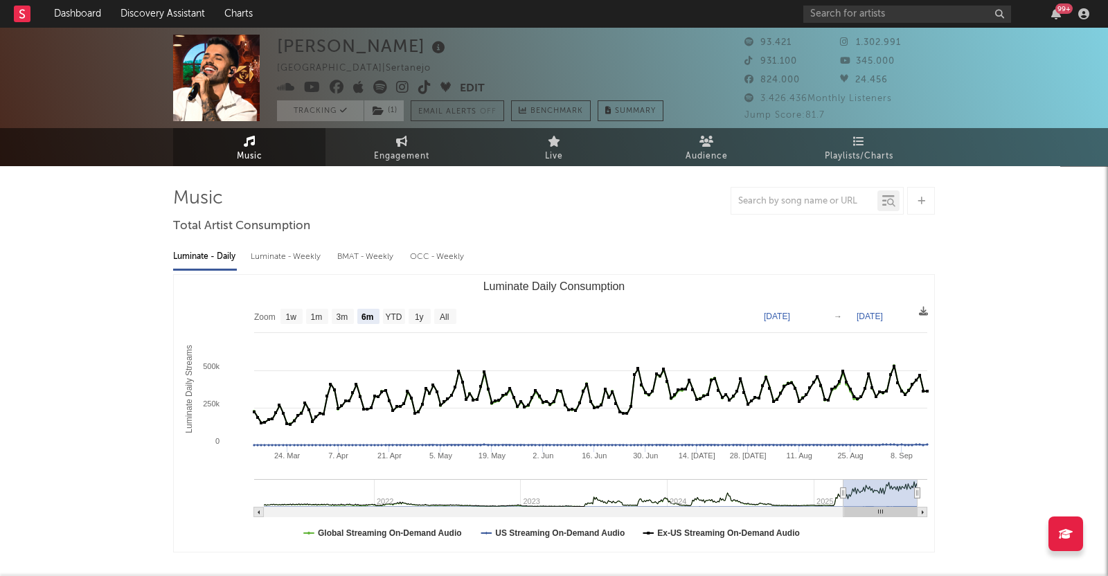
select select "6m"
